Goal: Information Seeking & Learning: Understand process/instructions

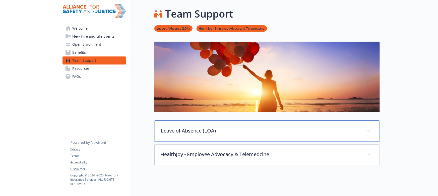
click at [201, 131] on p "Leave of Absence (LOA)" at bounding box center [261, 131] width 200 height 8
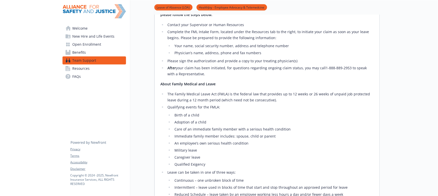
scroll to position [114, 0]
